Goal: Task Accomplishment & Management: Complete application form

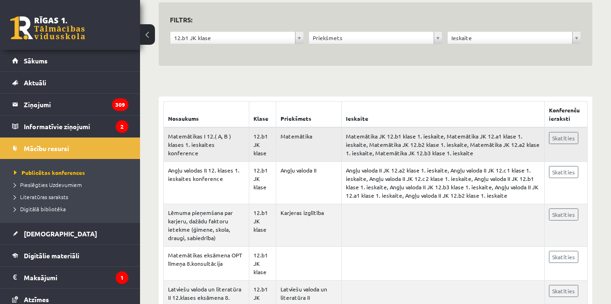
scroll to position [93, 0]
click at [35, 183] on span "Pieslēgties Uzdevumiem" at bounding box center [48, 184] width 68 height 7
click at [52, 186] on span "Pieslēgties Uzdevumiem" at bounding box center [51, 184] width 74 height 7
click at [50, 198] on span "Literatūras saraksts" at bounding box center [41, 196] width 54 height 7
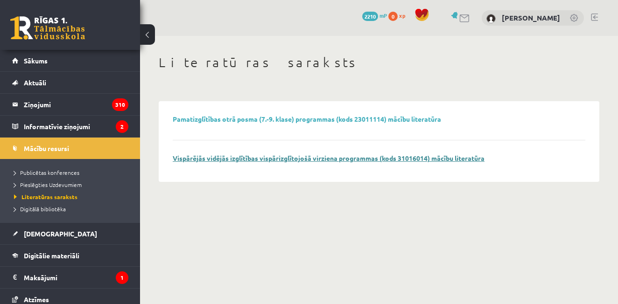
click at [314, 162] on link "Vispārējās vidējās izglītības vispārizglītojošā virziena programmas (kods 31016…" at bounding box center [329, 158] width 312 height 8
click at [51, 211] on span "Digitālā bibliotēka" at bounding box center [40, 208] width 52 height 7
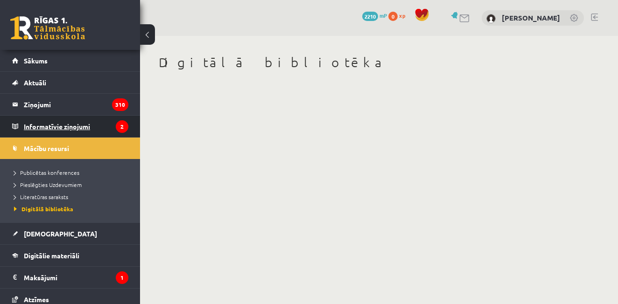
click at [71, 132] on legend "Informatīvie ziņojumi 2" at bounding box center [76, 126] width 105 height 21
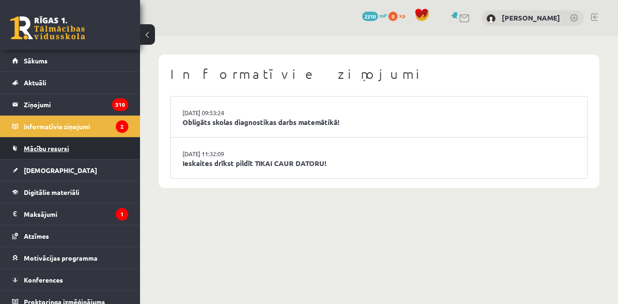
drag, startPoint x: 55, startPoint y: 153, endPoint x: 60, endPoint y: 154, distance: 5.3
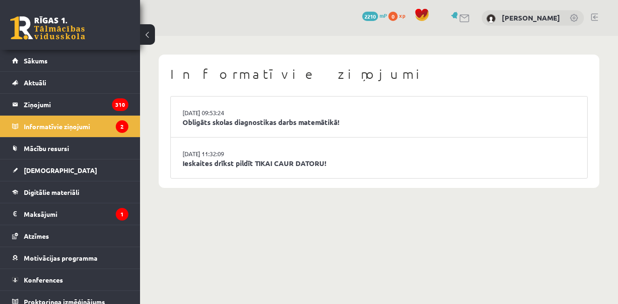
drag, startPoint x: 60, startPoint y: 154, endPoint x: 160, endPoint y: 241, distance: 132.7
click at [220, 242] on body "0 Dāvanas 2210 mP 0 xp Anna Frolova Sākums Aktuāli Kā mācīties eSKOLĀ Kontakti …" at bounding box center [309, 152] width 618 height 304
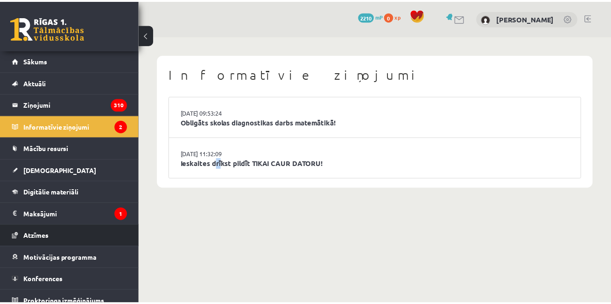
scroll to position [8, 0]
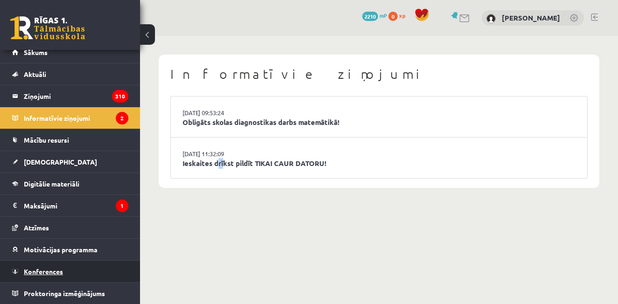
click at [48, 270] on span "Konferences" at bounding box center [43, 272] width 39 height 8
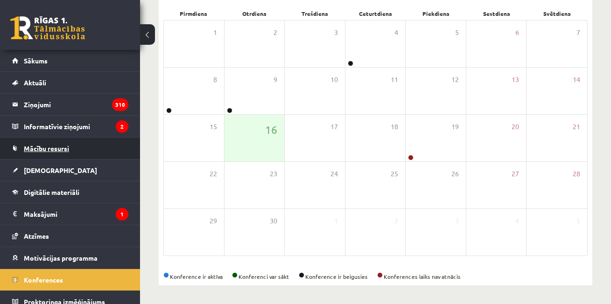
click at [76, 156] on link "Mācību resursi" at bounding box center [70, 148] width 116 height 21
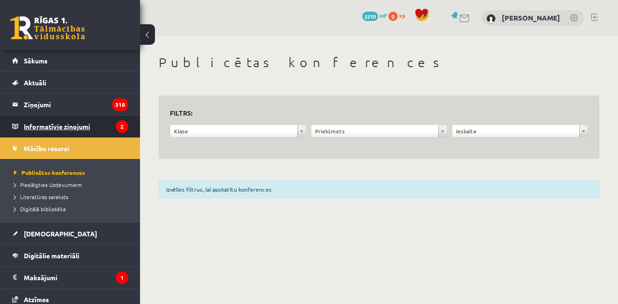
click at [78, 129] on legend "Informatīvie ziņojumi 2" at bounding box center [76, 126] width 105 height 21
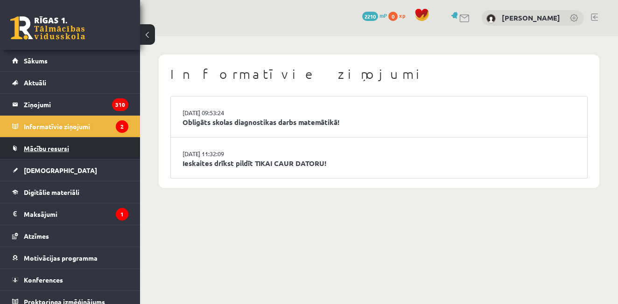
click at [52, 150] on span "Mācību resursi" at bounding box center [46, 148] width 45 height 8
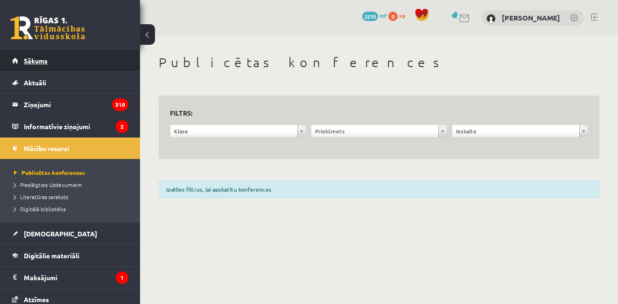
click at [38, 57] on span "Sākums" at bounding box center [36, 61] width 24 height 8
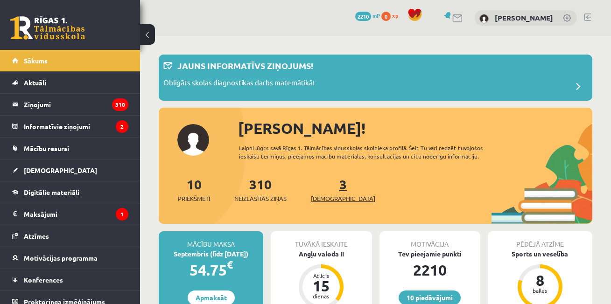
click at [326, 200] on span "[DEMOGRAPHIC_DATA]" at bounding box center [343, 198] width 64 height 9
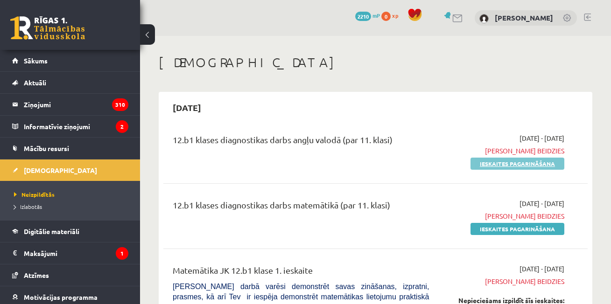
click at [502, 164] on link "Ieskaites pagarināšana" at bounding box center [518, 164] width 94 height 12
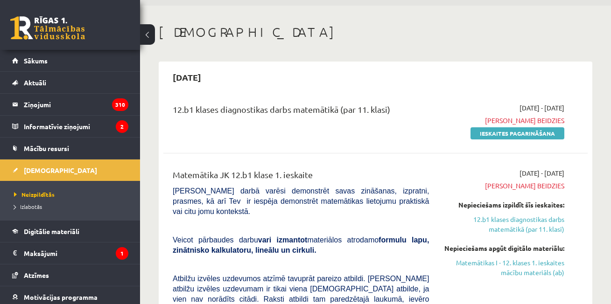
scroll to position [47, 0]
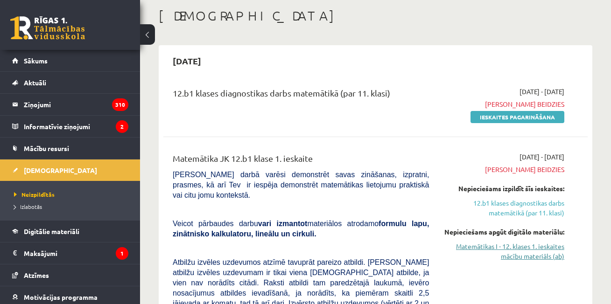
click at [523, 258] on link "Matemātikas I - 12. klases 1. ieskaites mācību materiāls (ab)" at bounding box center [503, 252] width 121 height 20
click at [522, 262] on link "Matemātikas I - 12. klases 1. ieskaites mācību materiāls (ab)" at bounding box center [503, 252] width 121 height 20
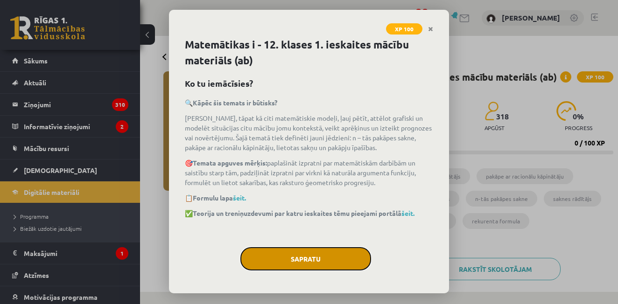
click at [311, 263] on button "Sapratu" at bounding box center [306, 259] width 131 height 23
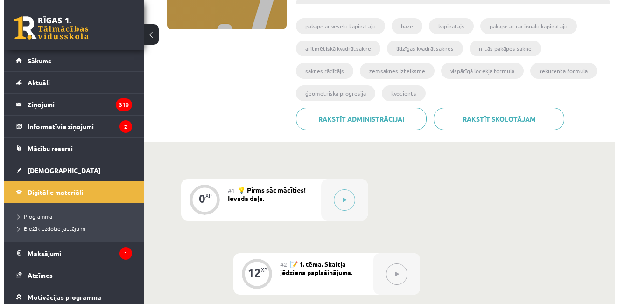
scroll to position [232, 0]
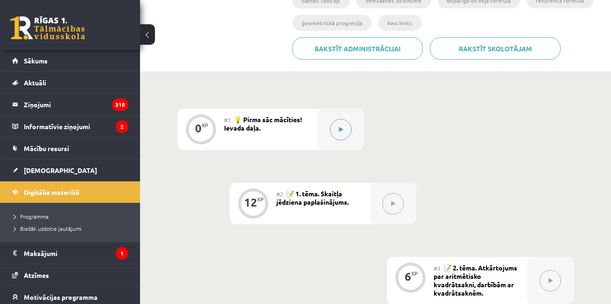
click at [343, 129] on button at bounding box center [340, 129] width 21 height 21
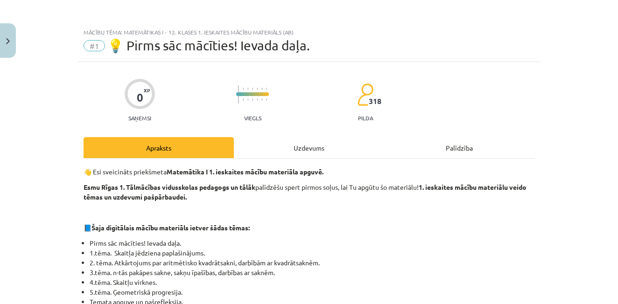
click at [311, 149] on div "Uzdevums" at bounding box center [309, 147] width 150 height 21
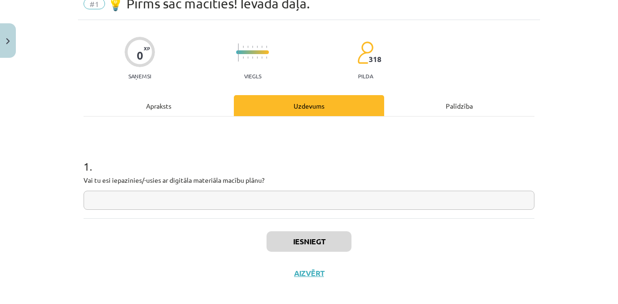
scroll to position [50, 0]
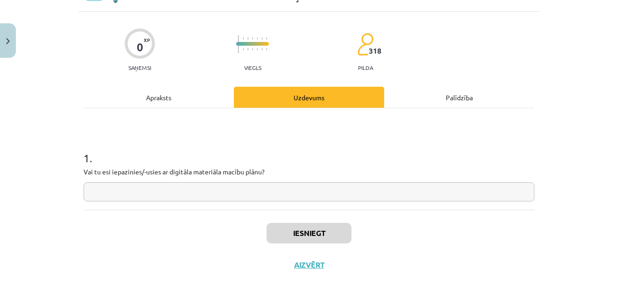
click at [151, 186] on input "text" at bounding box center [309, 192] width 451 height 19
type input "**"
click at [301, 229] on button "Iesniegt" at bounding box center [309, 233] width 85 height 21
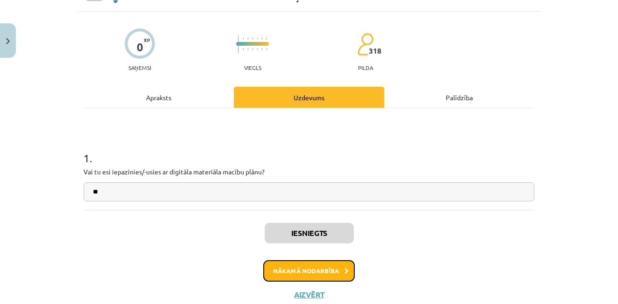
click at [295, 277] on button "Nākamā nodarbība" at bounding box center [309, 271] width 92 height 21
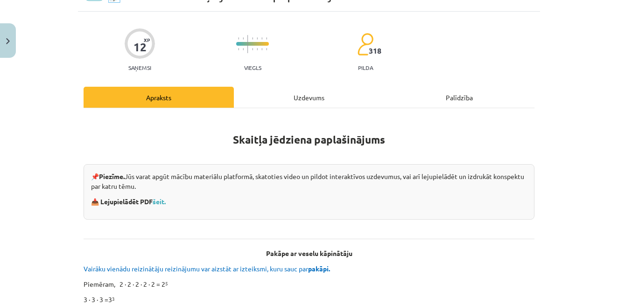
scroll to position [23, 0]
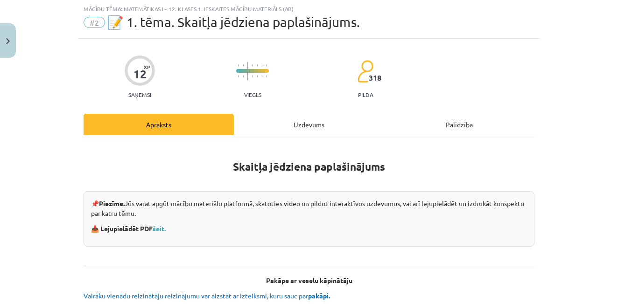
click at [290, 126] on div "Uzdevums" at bounding box center [309, 124] width 150 height 21
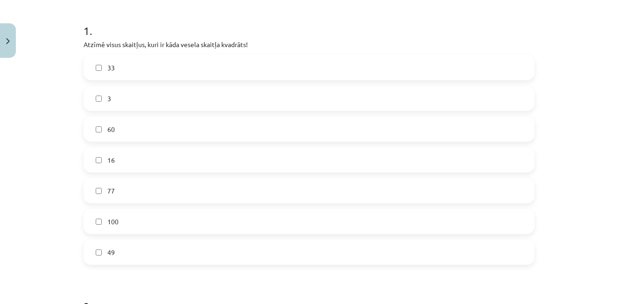
scroll to position [163, 0]
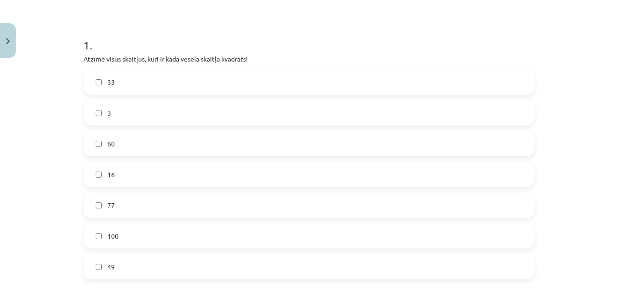
click at [124, 178] on label "16" at bounding box center [309, 174] width 449 height 23
click at [117, 231] on label "100" at bounding box center [309, 236] width 449 height 23
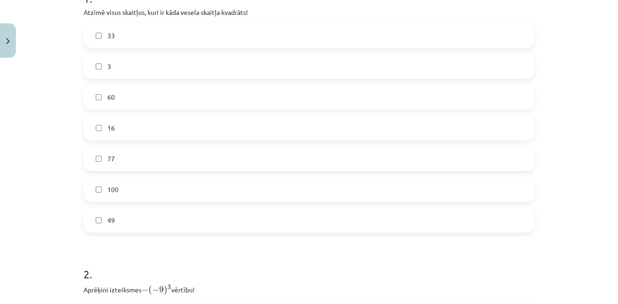
scroll to position [257, 0]
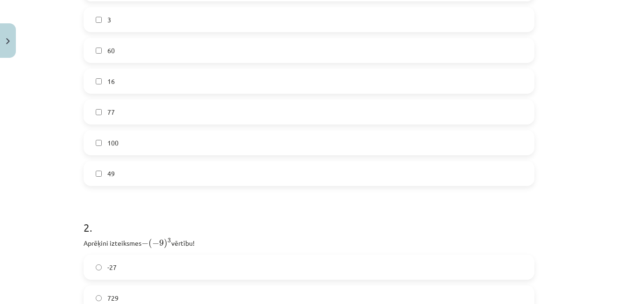
click at [177, 181] on label "49" at bounding box center [309, 173] width 449 height 23
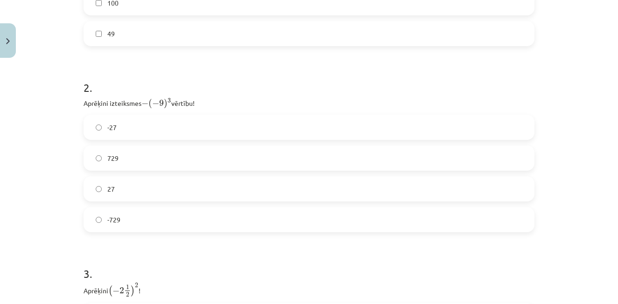
click at [132, 193] on label "27" at bounding box center [309, 188] width 449 height 23
click at [131, 157] on label "729" at bounding box center [309, 158] width 449 height 23
drag, startPoint x: 145, startPoint y: 103, endPoint x: 138, endPoint y: 103, distance: 6.5
click at [138, 103] on p "Aprēķini izteiksmes − ( − 9 ) 3 − ( − 9 ) 3 vērtību!" at bounding box center [309, 103] width 451 height 13
click at [141, 106] on span "−" at bounding box center [144, 103] width 7 height 7
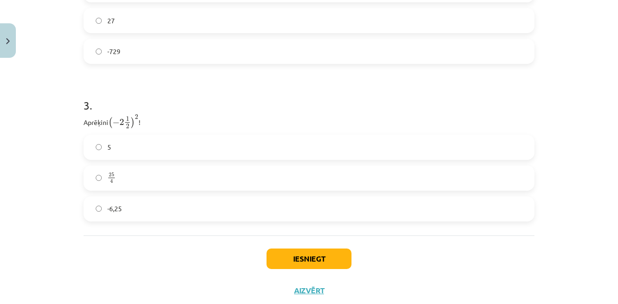
scroll to position [584, 0]
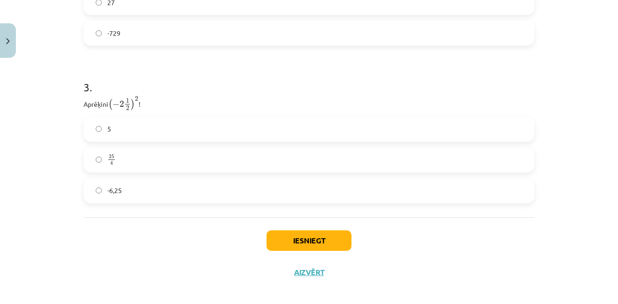
click at [126, 163] on label "25 4 25 4" at bounding box center [309, 160] width 449 height 23
click at [242, 166] on label "25 4 25 4" at bounding box center [309, 160] width 449 height 23
click at [289, 245] on button "Iesniegt" at bounding box center [309, 241] width 85 height 21
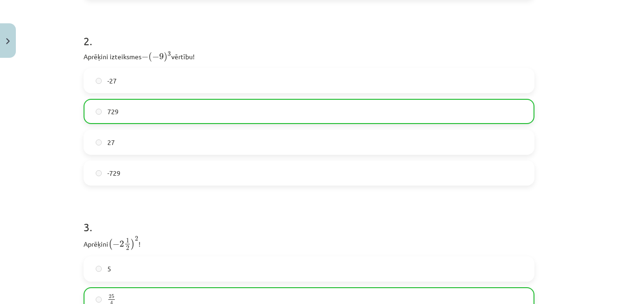
scroll to position [620, 0]
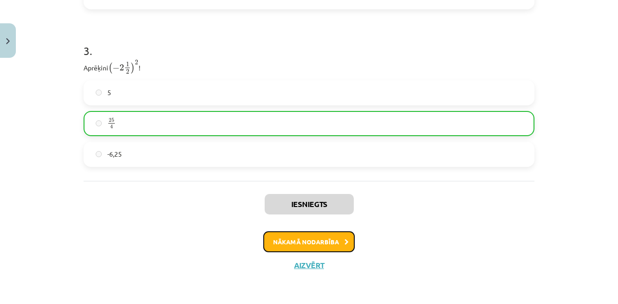
click at [290, 245] on button "Nākamā nodarbība" at bounding box center [309, 242] width 92 height 21
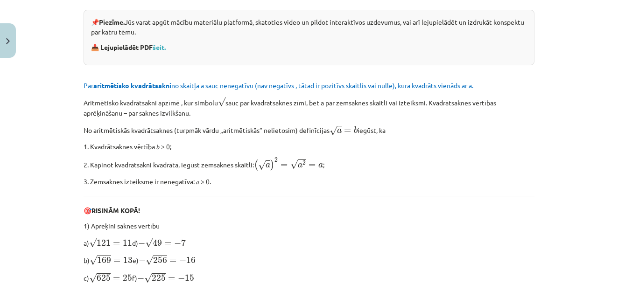
scroll to position [23, 0]
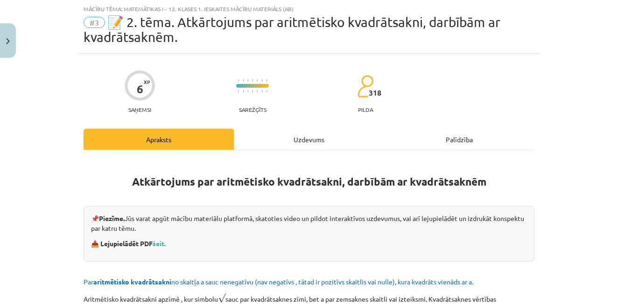
click at [294, 137] on div "Uzdevums" at bounding box center [309, 139] width 150 height 21
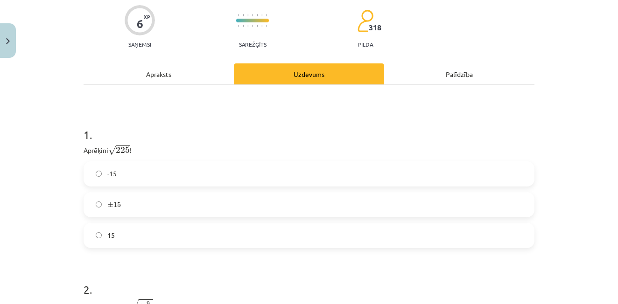
scroll to position [117, 0]
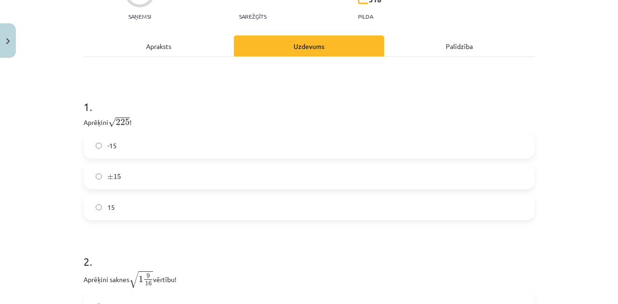
click at [109, 213] on label "15" at bounding box center [309, 207] width 449 height 23
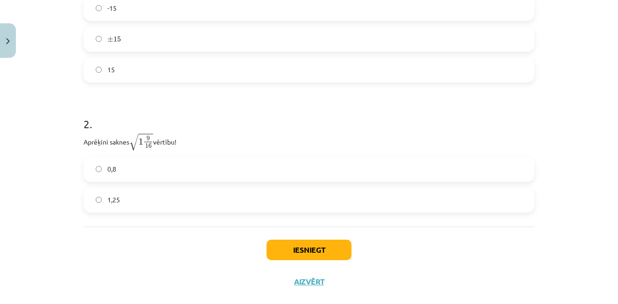
scroll to position [271, 0]
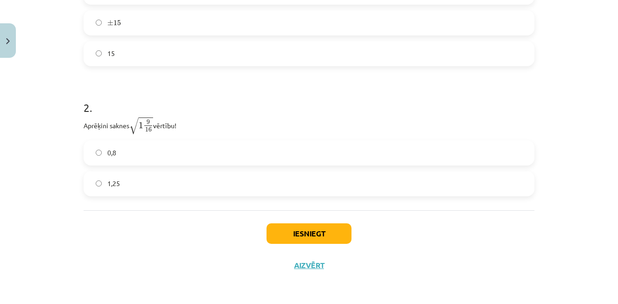
click at [122, 181] on label "1,25" at bounding box center [309, 183] width 449 height 23
click at [327, 230] on button "Iesniegt" at bounding box center [309, 234] width 85 height 21
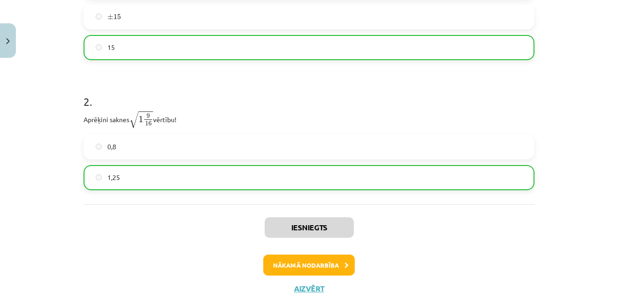
scroll to position [301, 0]
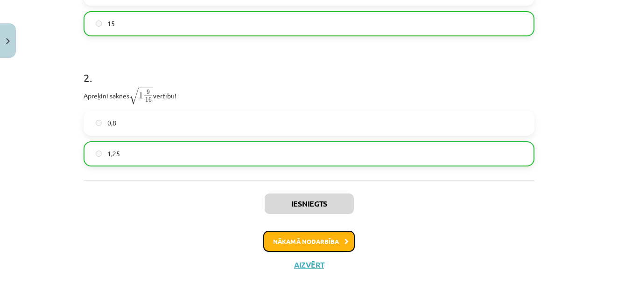
click at [278, 241] on button "Nākamā nodarbība" at bounding box center [309, 241] width 92 height 21
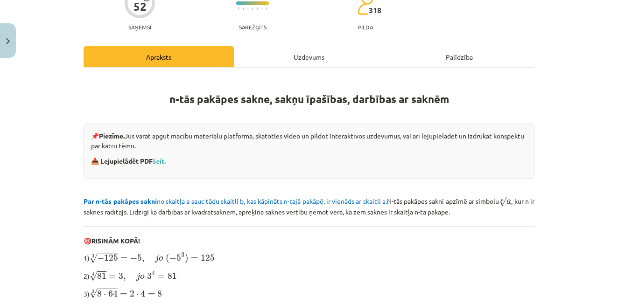
scroll to position [70, 0]
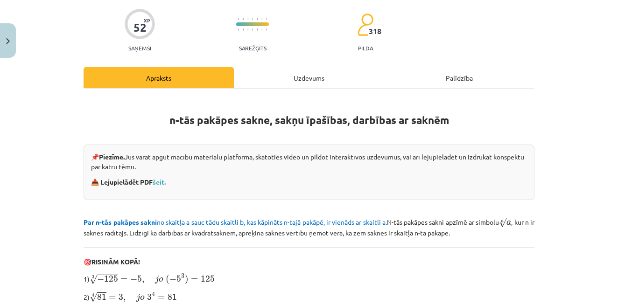
click at [318, 80] on div "Uzdevums" at bounding box center [309, 77] width 150 height 21
